Goal: Book appointment/travel/reservation

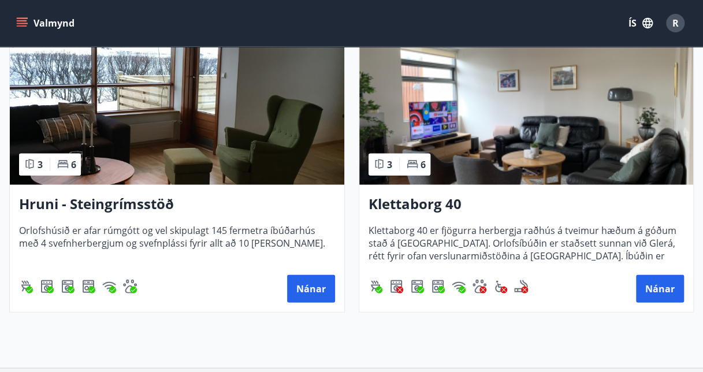
scroll to position [1182, 0]
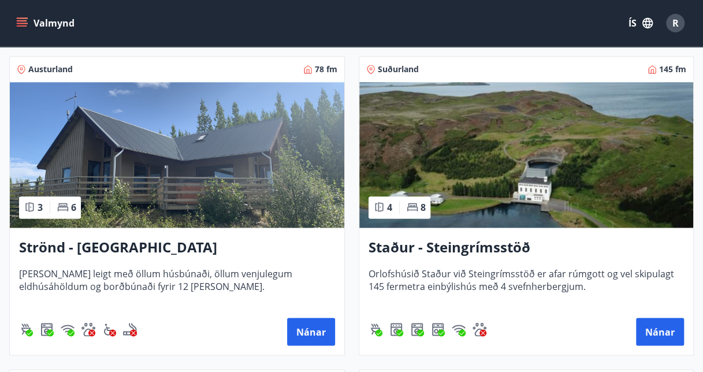
click at [169, 133] on img at bounding box center [177, 154] width 334 height 145
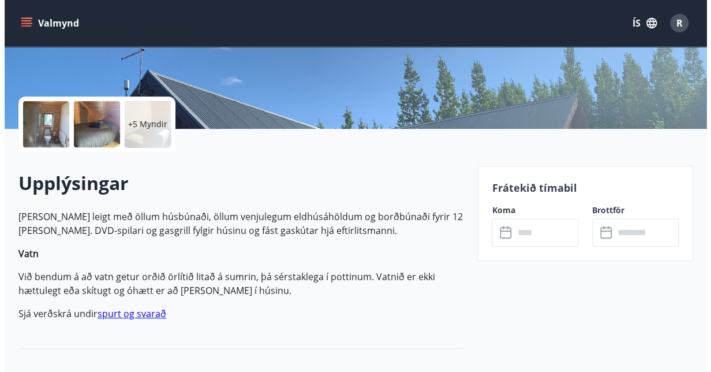
scroll to position [218, 0]
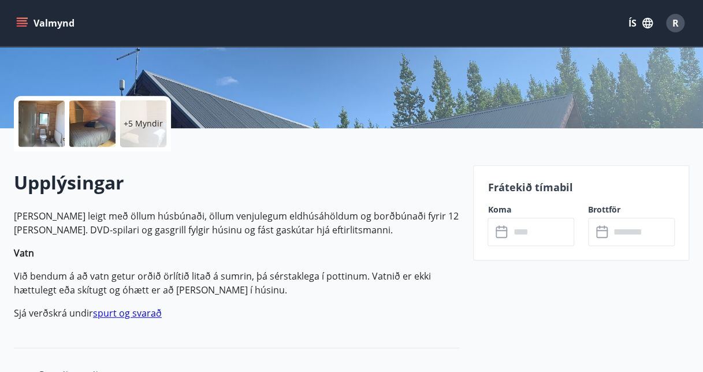
click at [145, 126] on p "+5 Myndir" at bounding box center [143, 124] width 39 height 12
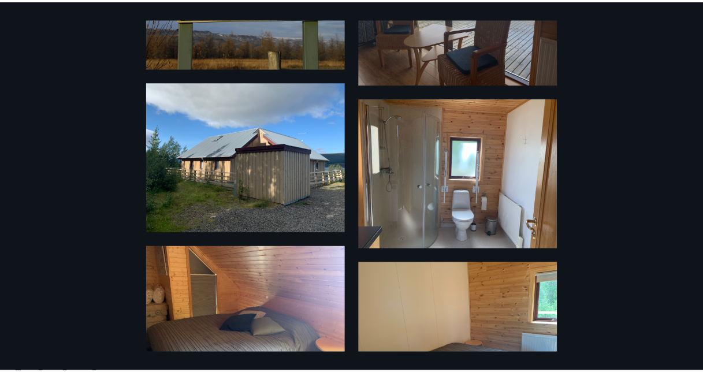
scroll to position [0, 0]
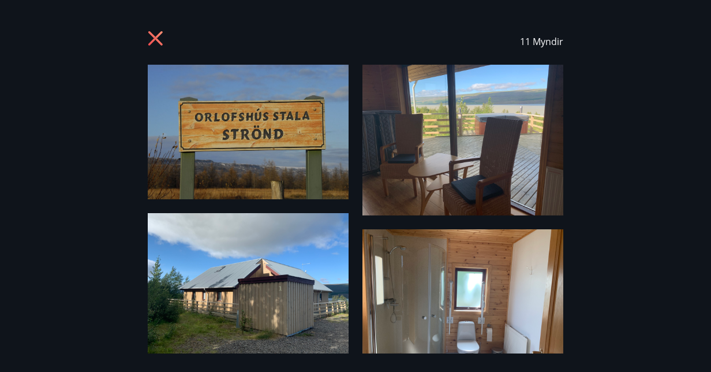
click at [150, 36] on icon at bounding box center [157, 40] width 18 height 18
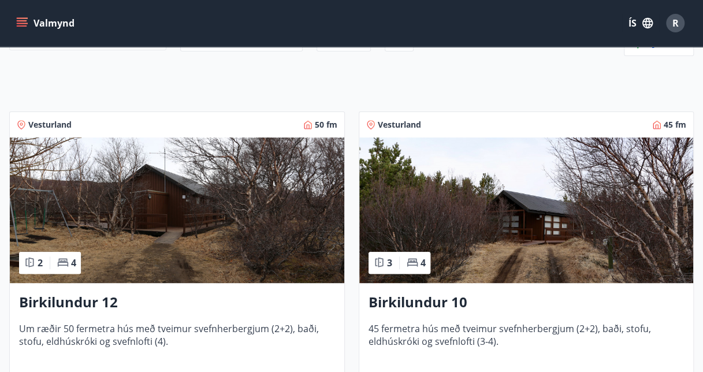
scroll to position [145, 0]
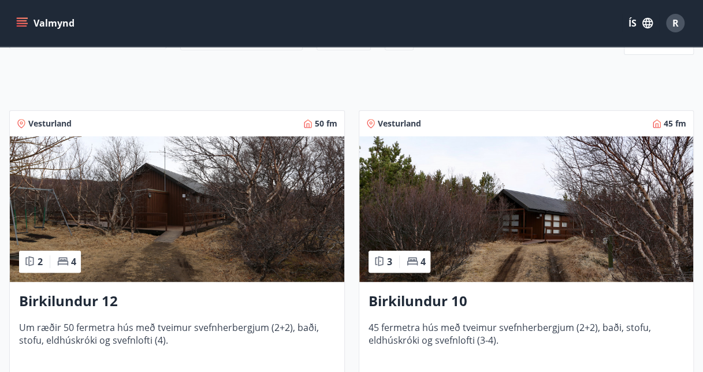
click at [181, 234] on img at bounding box center [177, 208] width 334 height 145
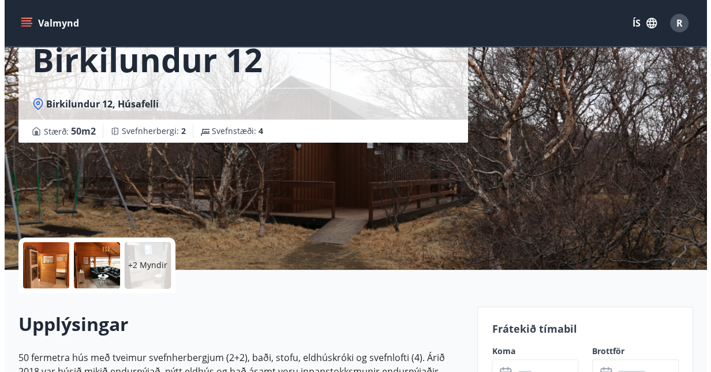
scroll to position [75, 0]
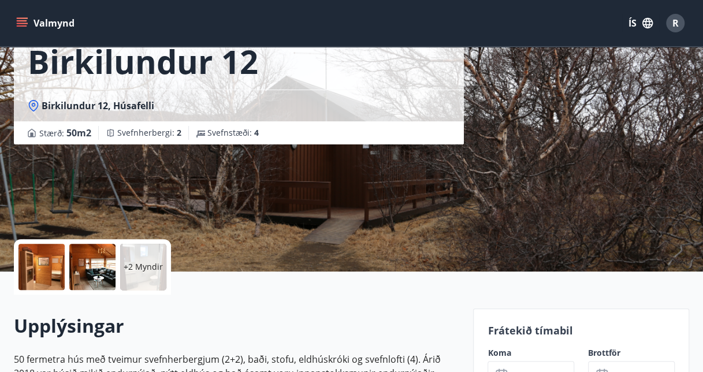
click at [147, 265] on p "+2 Myndir" at bounding box center [143, 267] width 39 height 12
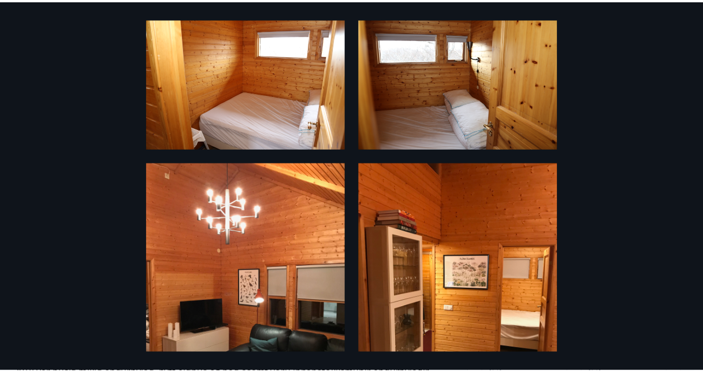
scroll to position [0, 0]
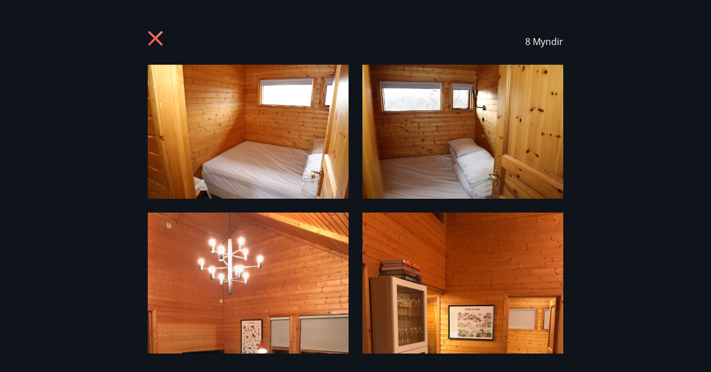
click at [148, 38] on icon at bounding box center [157, 40] width 18 height 18
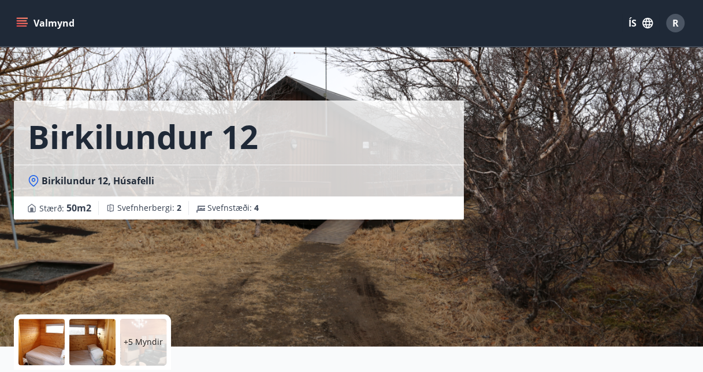
click at [18, 22] on icon "menu" at bounding box center [22, 23] width 12 height 12
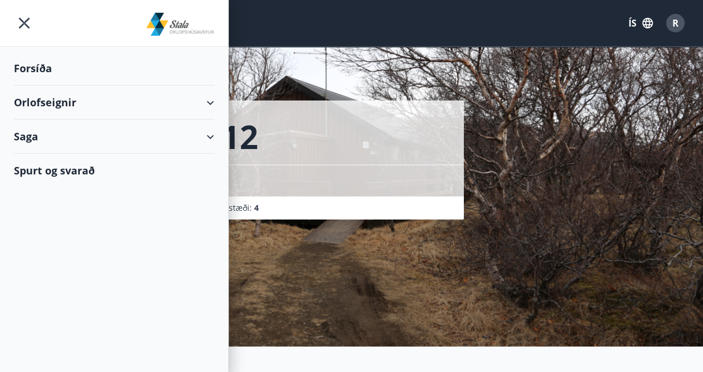
click at [209, 102] on div "Orlofseignir" at bounding box center [114, 102] width 200 height 34
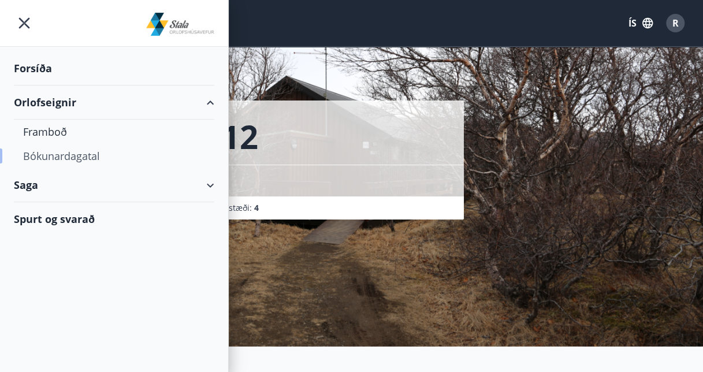
click at [82, 153] on div "Bókunardagatal" at bounding box center [114, 156] width 182 height 24
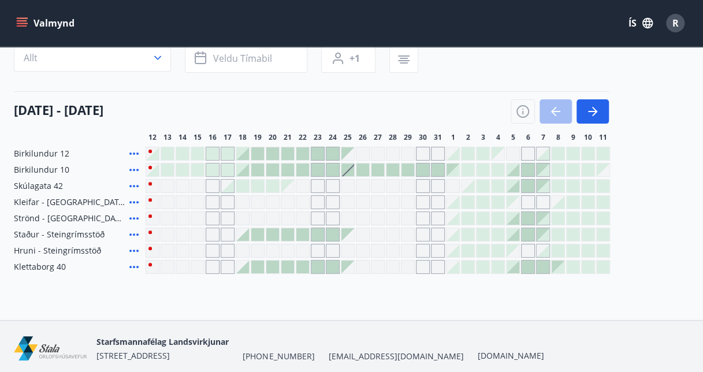
scroll to position [86, 0]
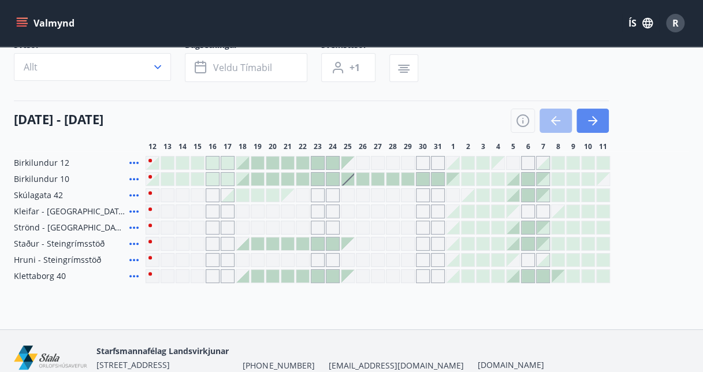
click at [589, 115] on icon "button" at bounding box center [592, 121] width 14 height 14
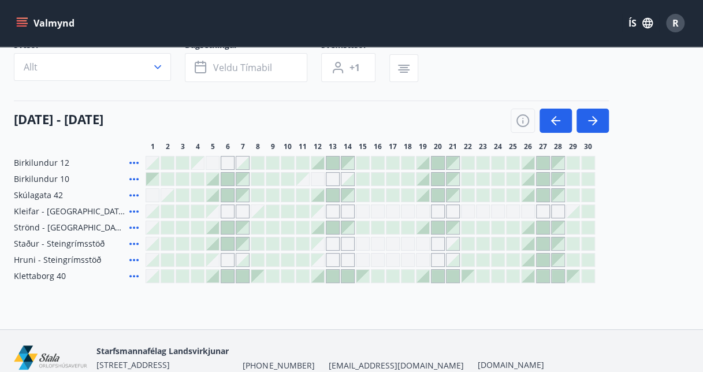
click at [167, 161] on div at bounding box center [167, 162] width 13 height 13
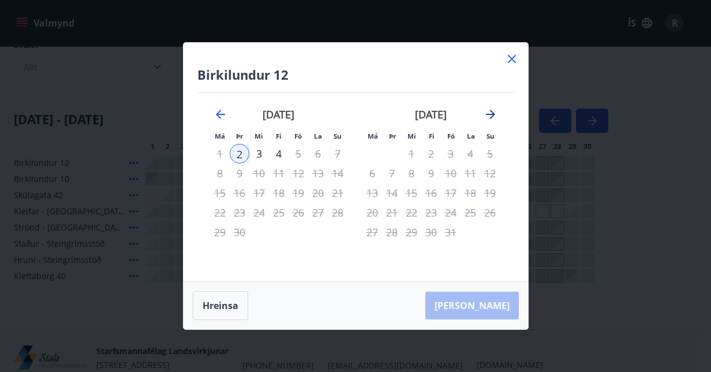
click at [488, 110] on icon "Move forward to switch to the next month." at bounding box center [491, 114] width 14 height 14
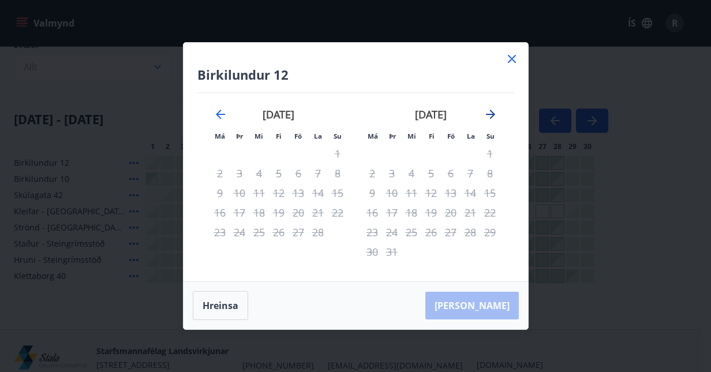
click at [488, 110] on icon "Move forward to switch to the next month." at bounding box center [491, 114] width 14 height 14
click at [489, 110] on icon "Move forward to switch to the next month." at bounding box center [491, 114] width 14 height 14
click at [510, 66] on div at bounding box center [512, 60] width 14 height 17
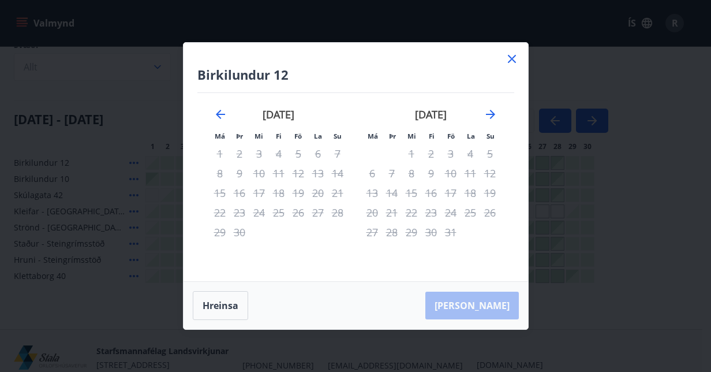
click at [509, 61] on icon at bounding box center [512, 59] width 14 height 14
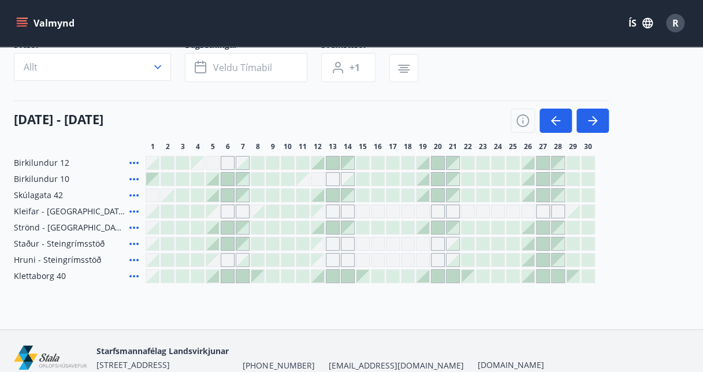
click at [477, 164] on div at bounding box center [482, 162] width 13 height 13
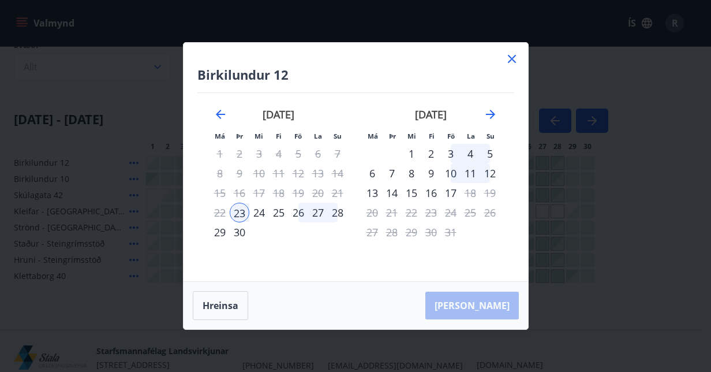
click at [516, 59] on icon at bounding box center [512, 59] width 14 height 14
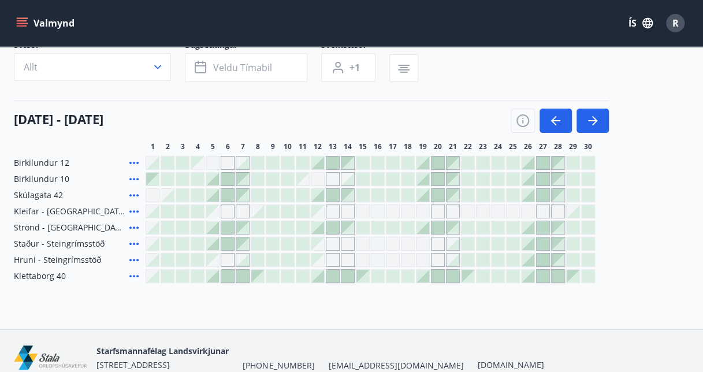
click at [180, 175] on div at bounding box center [182, 179] width 13 height 13
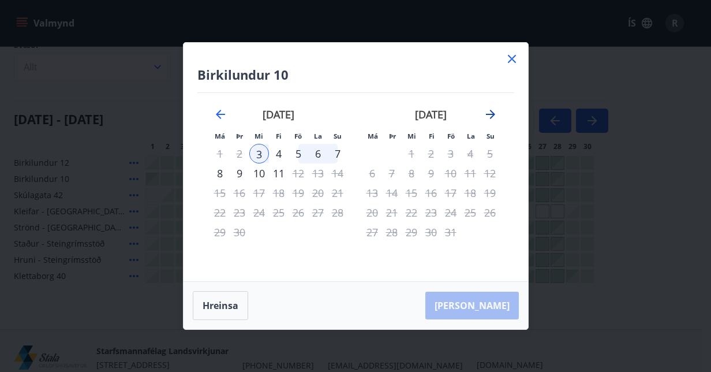
click at [488, 114] on icon "Move forward to switch to the next month." at bounding box center [490, 114] width 9 height 9
click at [515, 53] on icon at bounding box center [512, 59] width 14 height 14
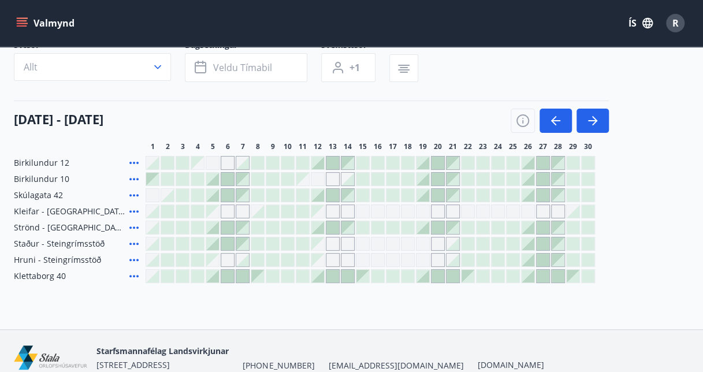
click at [48, 180] on span "Birkilundur 10" at bounding box center [41, 179] width 55 height 12
click at [193, 156] on div "Gráir dagar eru ekki bókanlegir" at bounding box center [197, 162] width 13 height 13
click at [210, 162] on div "Gráir dagar eru ekki bókanlegir" at bounding box center [213, 163] width 14 height 14
click at [287, 116] on div "[DATE] - [DATE]" at bounding box center [311, 116] width 595 height 32
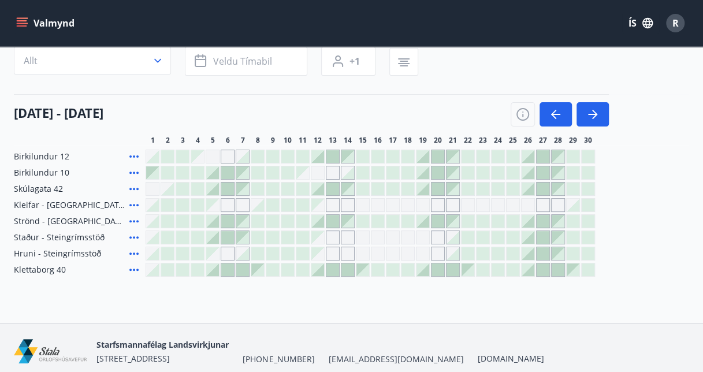
scroll to position [0, 0]
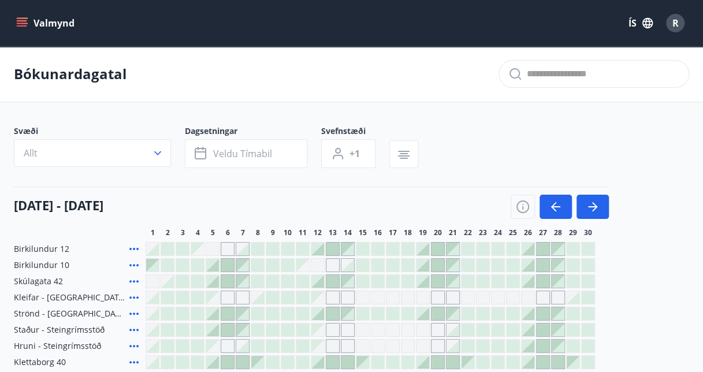
click at [104, 294] on span "Kleifar - [GEOGRAPHIC_DATA]/[GEOGRAPHIC_DATA]" at bounding box center [69, 298] width 111 height 12
click at [290, 299] on div at bounding box center [287, 297] width 13 height 13
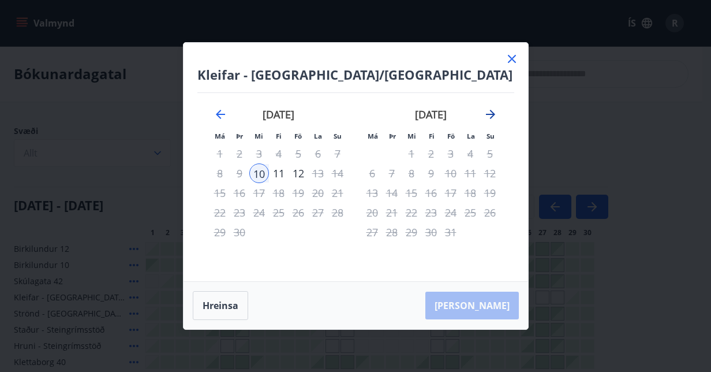
click at [487, 113] on icon "Move forward to switch to the next month." at bounding box center [491, 114] width 14 height 14
click at [514, 57] on icon at bounding box center [512, 59] width 8 height 8
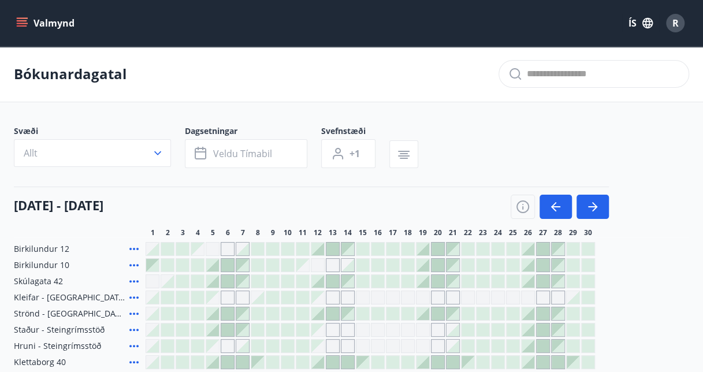
click at [678, 25] on div "R" at bounding box center [675, 23] width 18 height 18
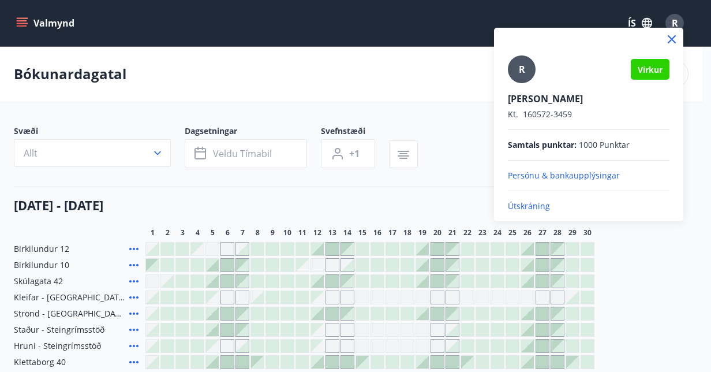
click at [689, 158] on div at bounding box center [355, 186] width 711 height 372
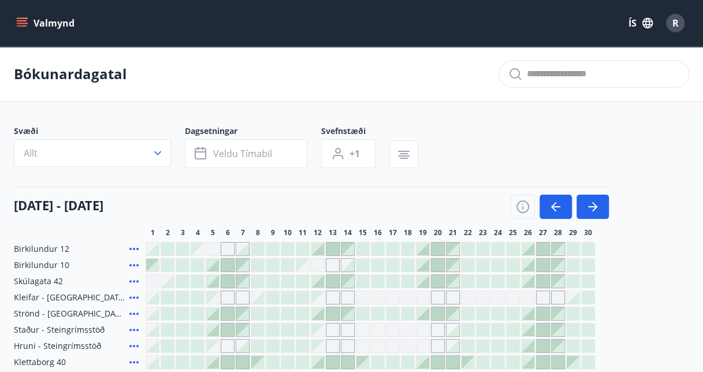
click at [65, 21] on button "Valmynd" at bounding box center [46, 23] width 65 height 21
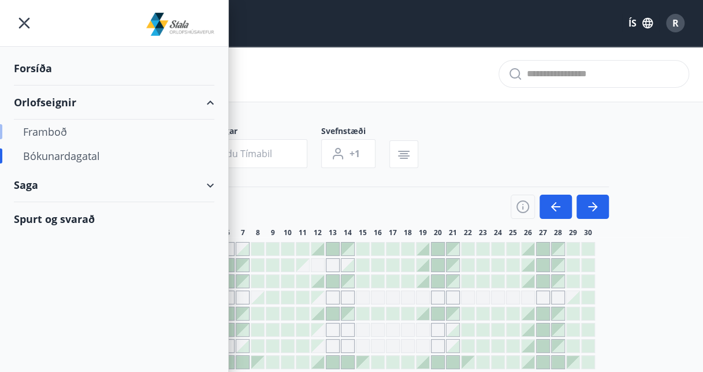
click at [47, 128] on div "Framboð" at bounding box center [114, 131] width 182 height 24
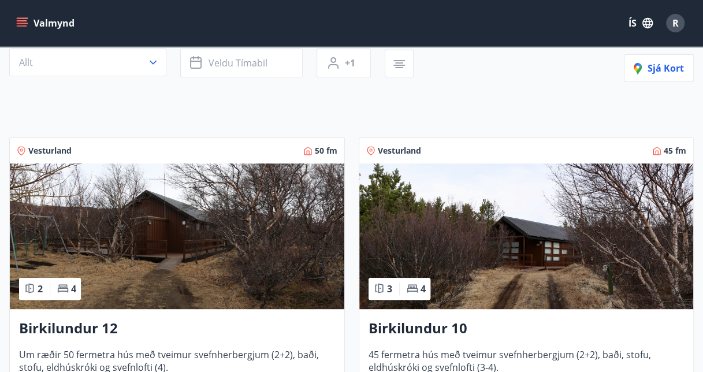
scroll to position [119, 0]
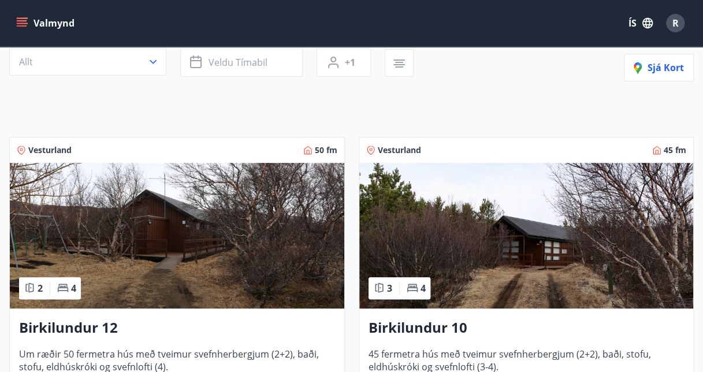
click at [117, 234] on img at bounding box center [177, 235] width 334 height 145
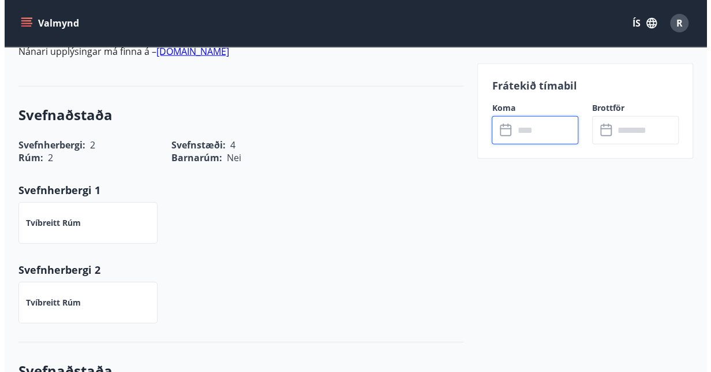
scroll to position [1211, 0]
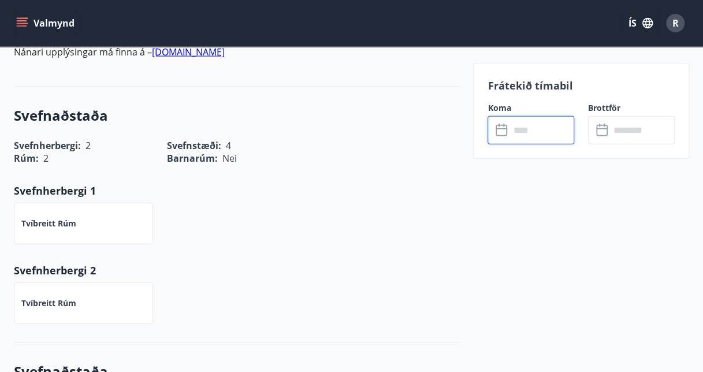
click at [539, 136] on input "text" at bounding box center [541, 130] width 65 height 28
